Goal: Check status

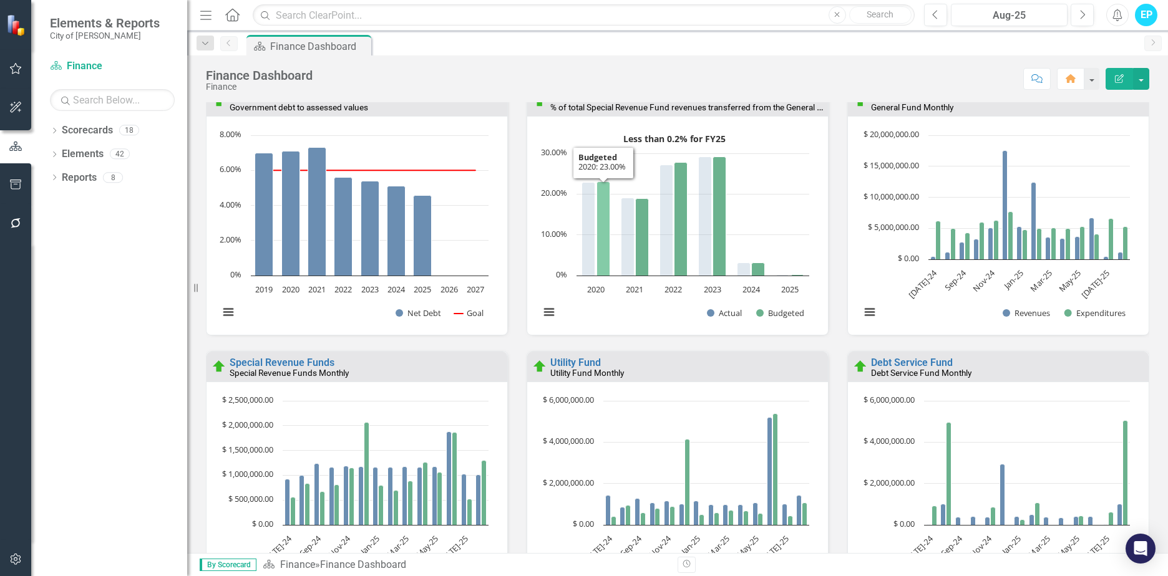
scroll to position [1732, 0]
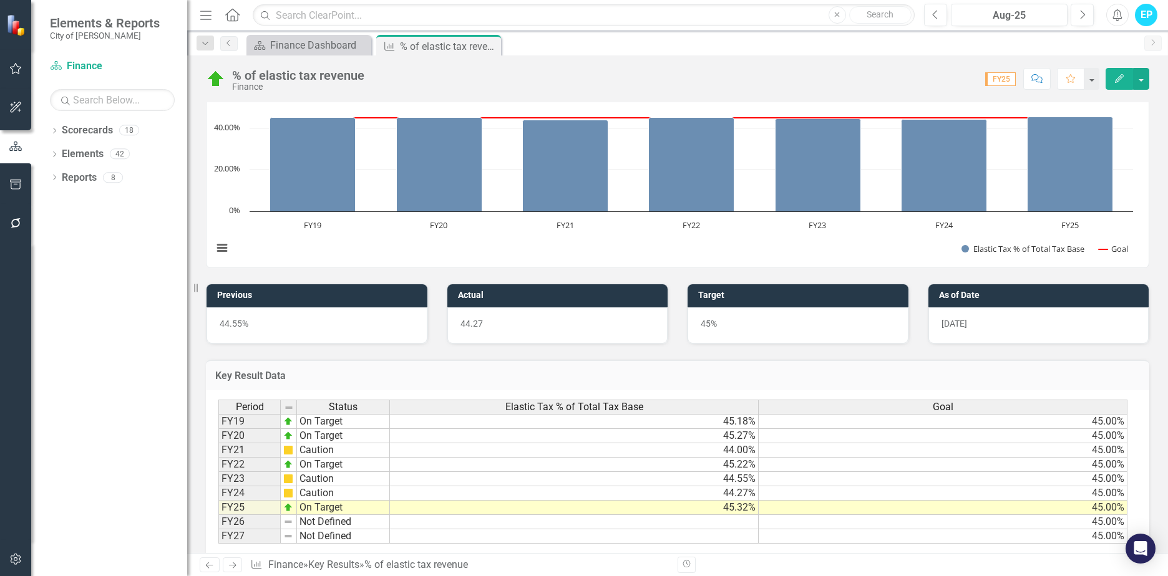
scroll to position [521, 0]
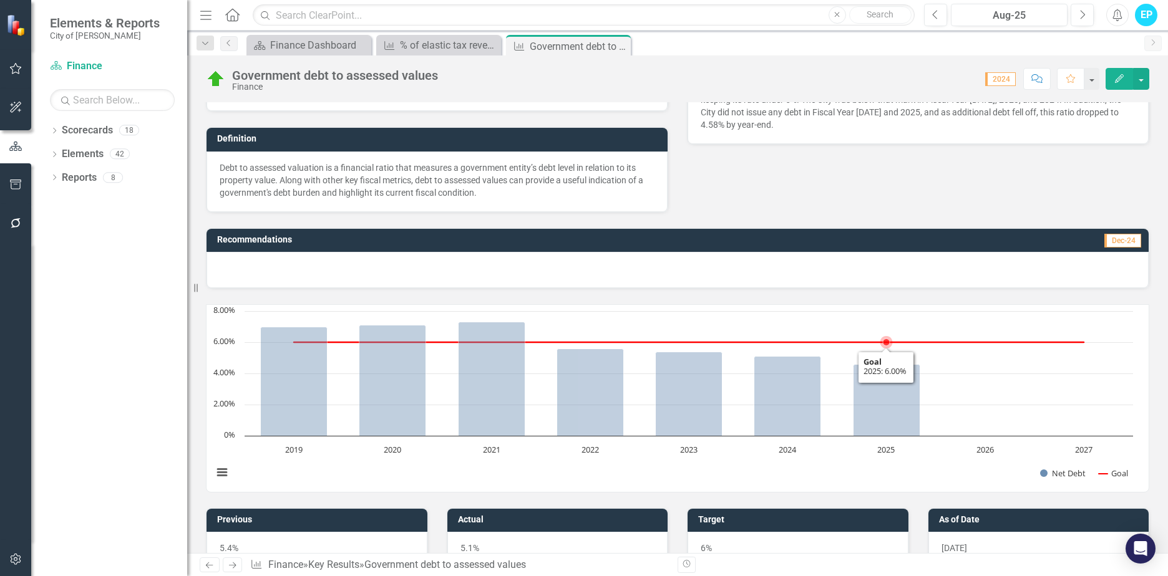
scroll to position [496, 0]
